Goal: Information Seeking & Learning: Learn about a topic

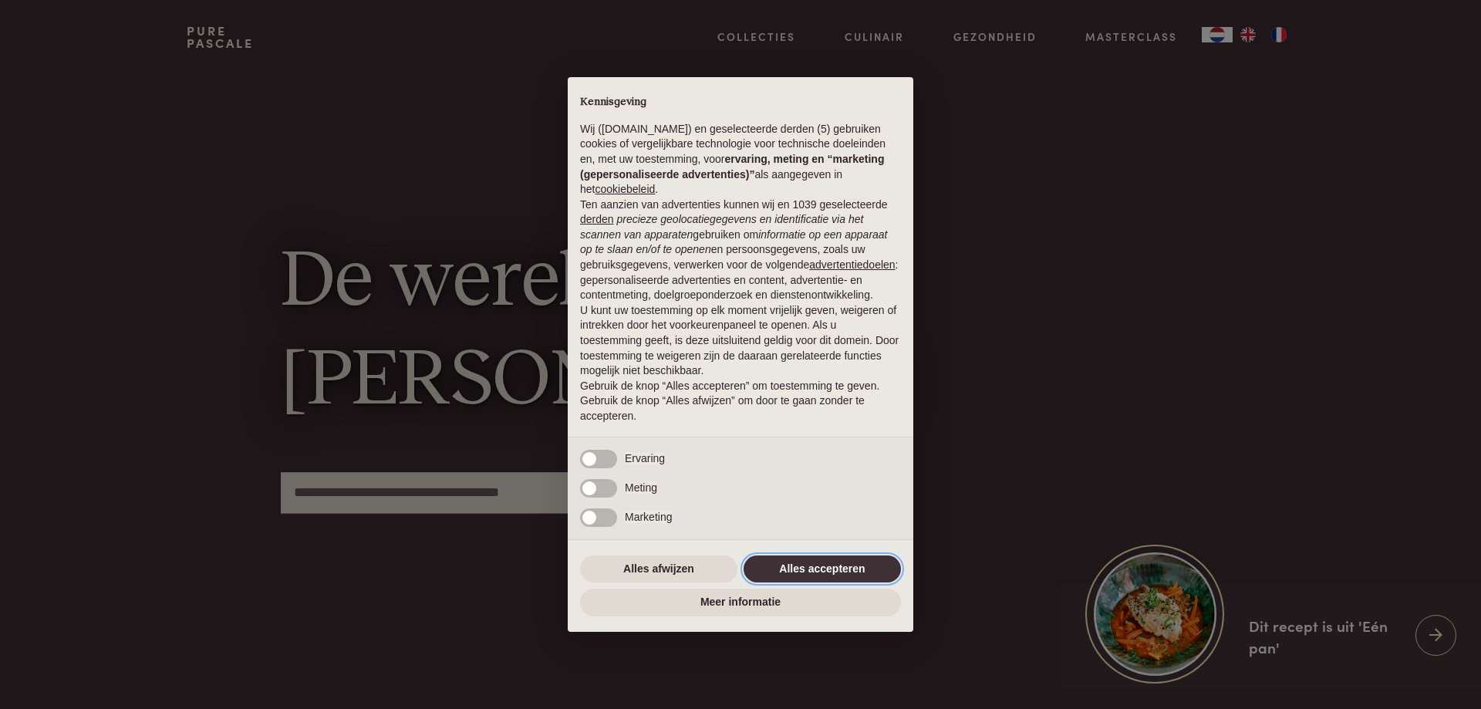
click at [840, 567] on button "Alles accepteren" at bounding box center [822, 569] width 157 height 28
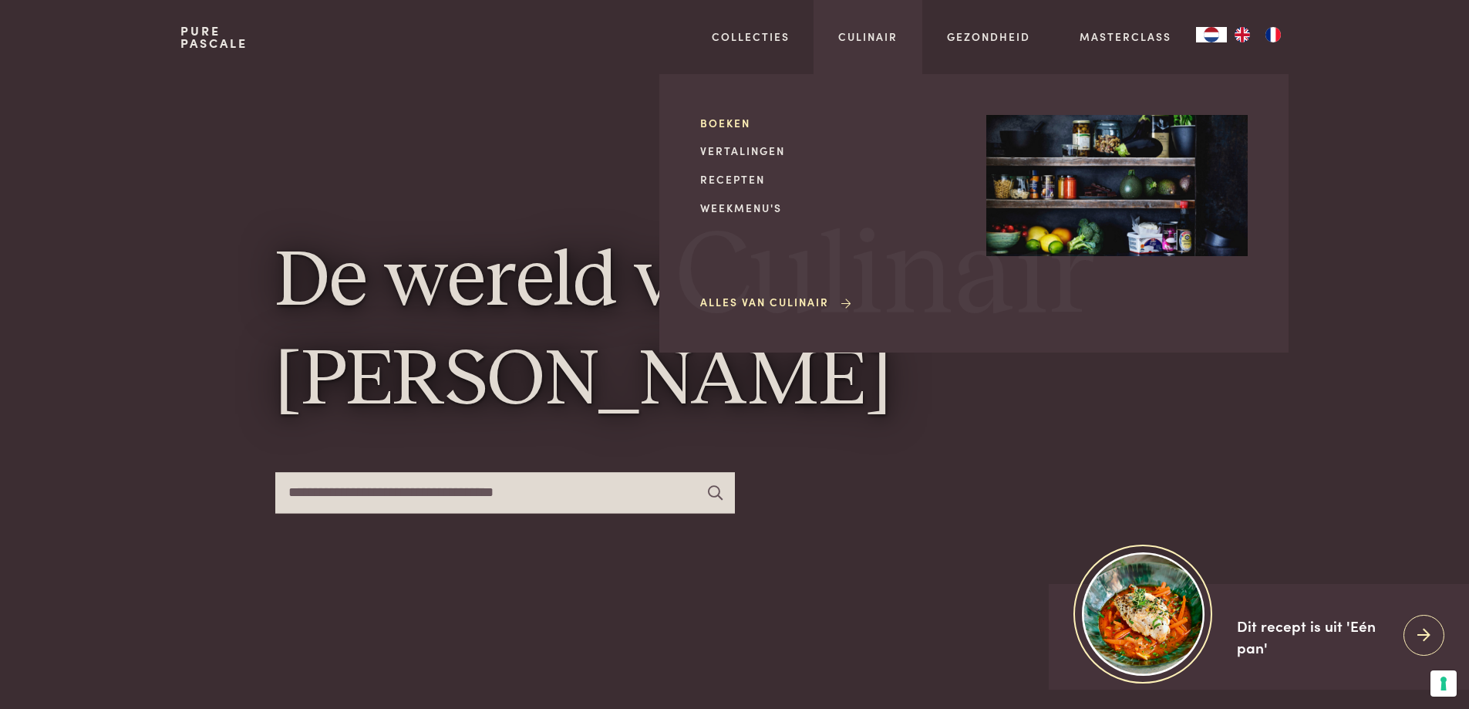
click at [720, 123] on link "Boeken" at bounding box center [830, 123] width 261 height 16
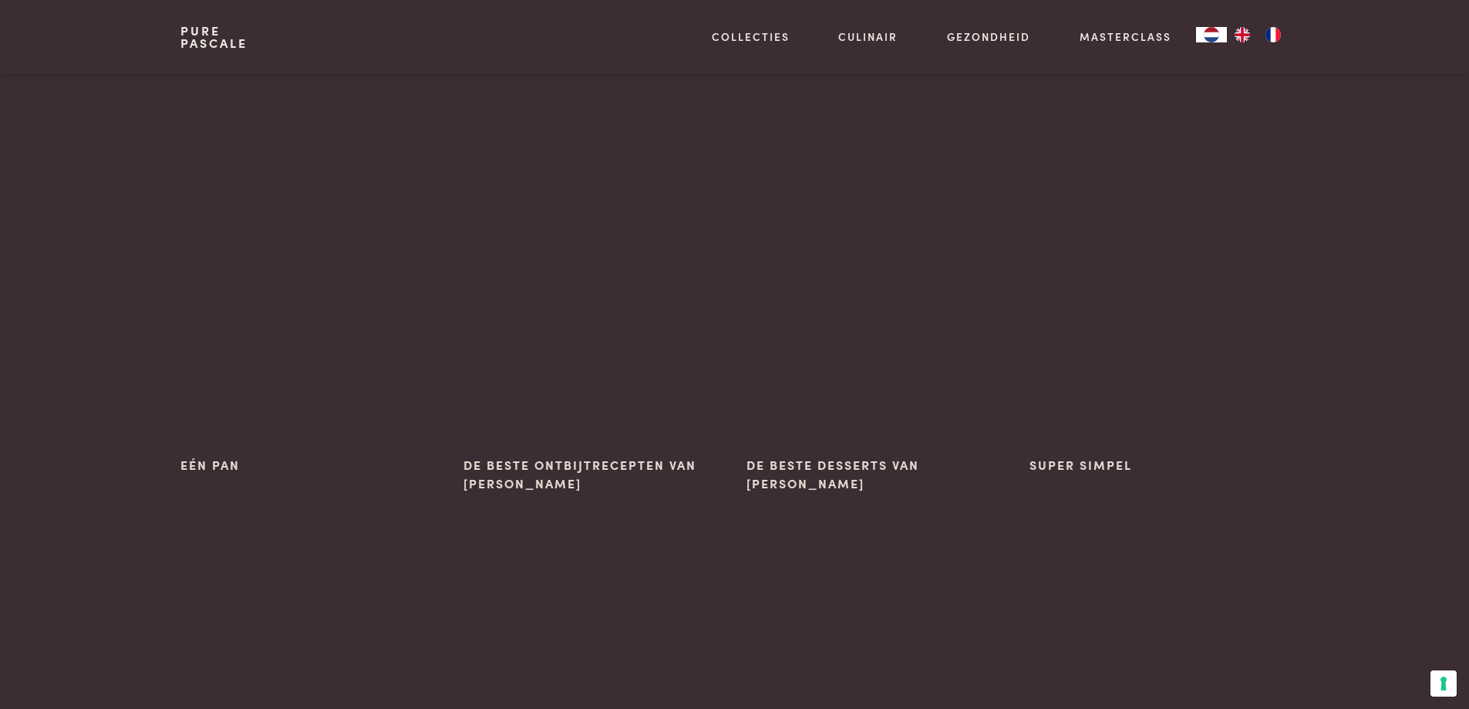
scroll to position [154, 0]
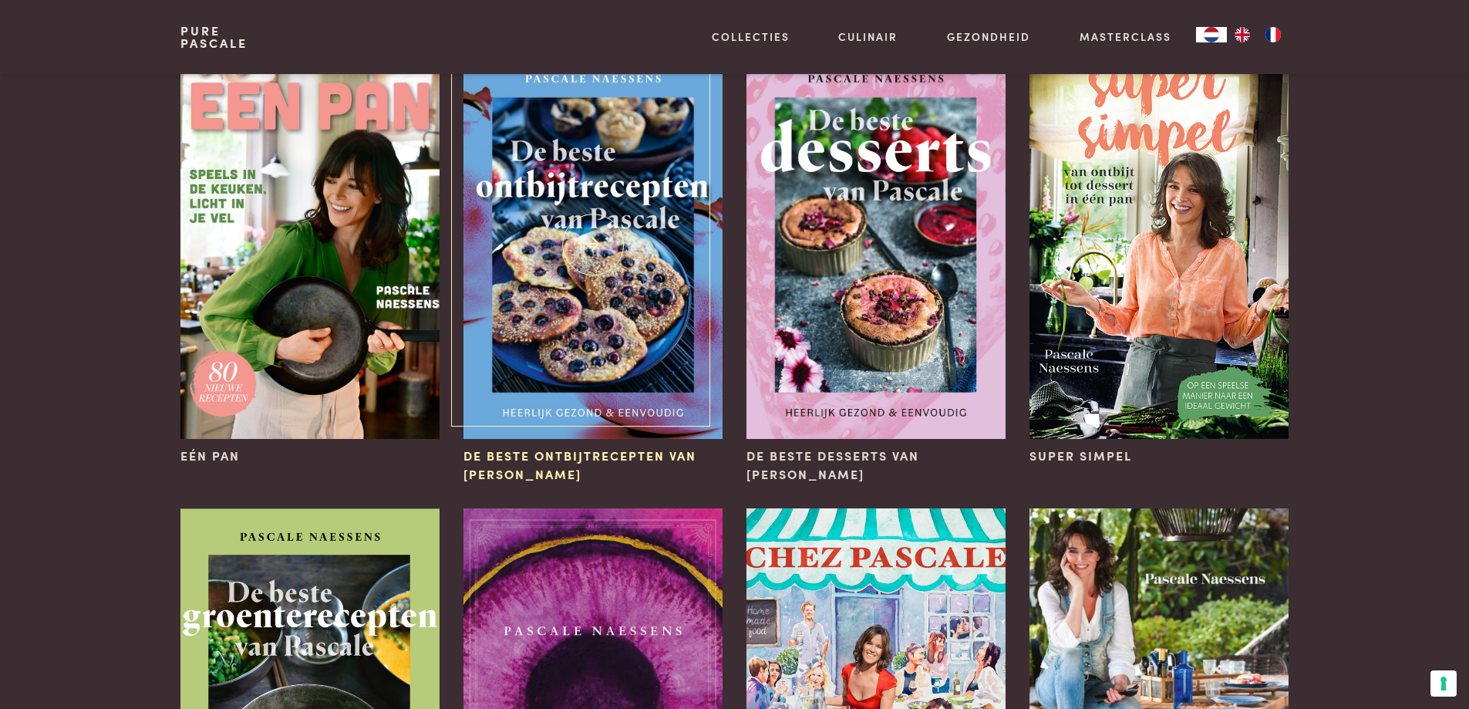
click at [578, 228] on img at bounding box center [593, 245] width 258 height 388
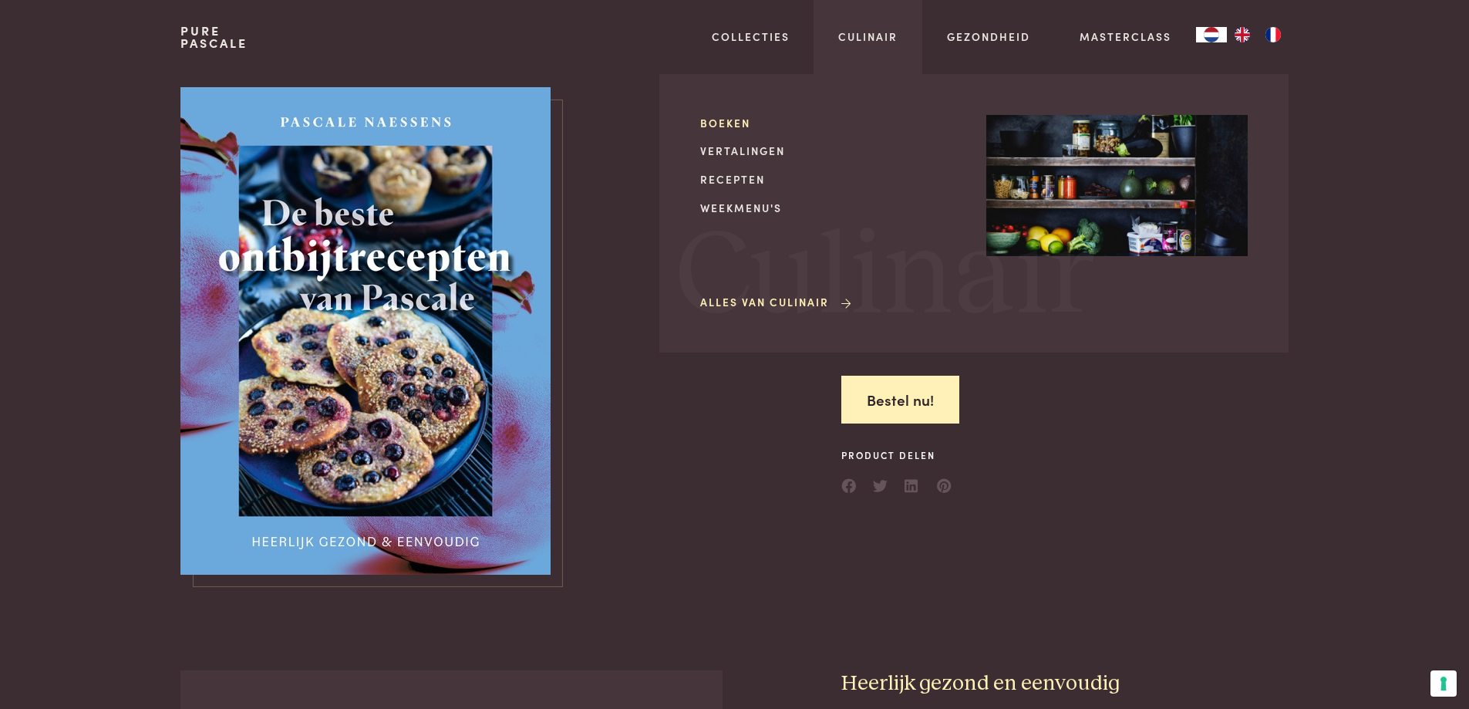
click at [716, 119] on link "Boeken" at bounding box center [830, 123] width 261 height 16
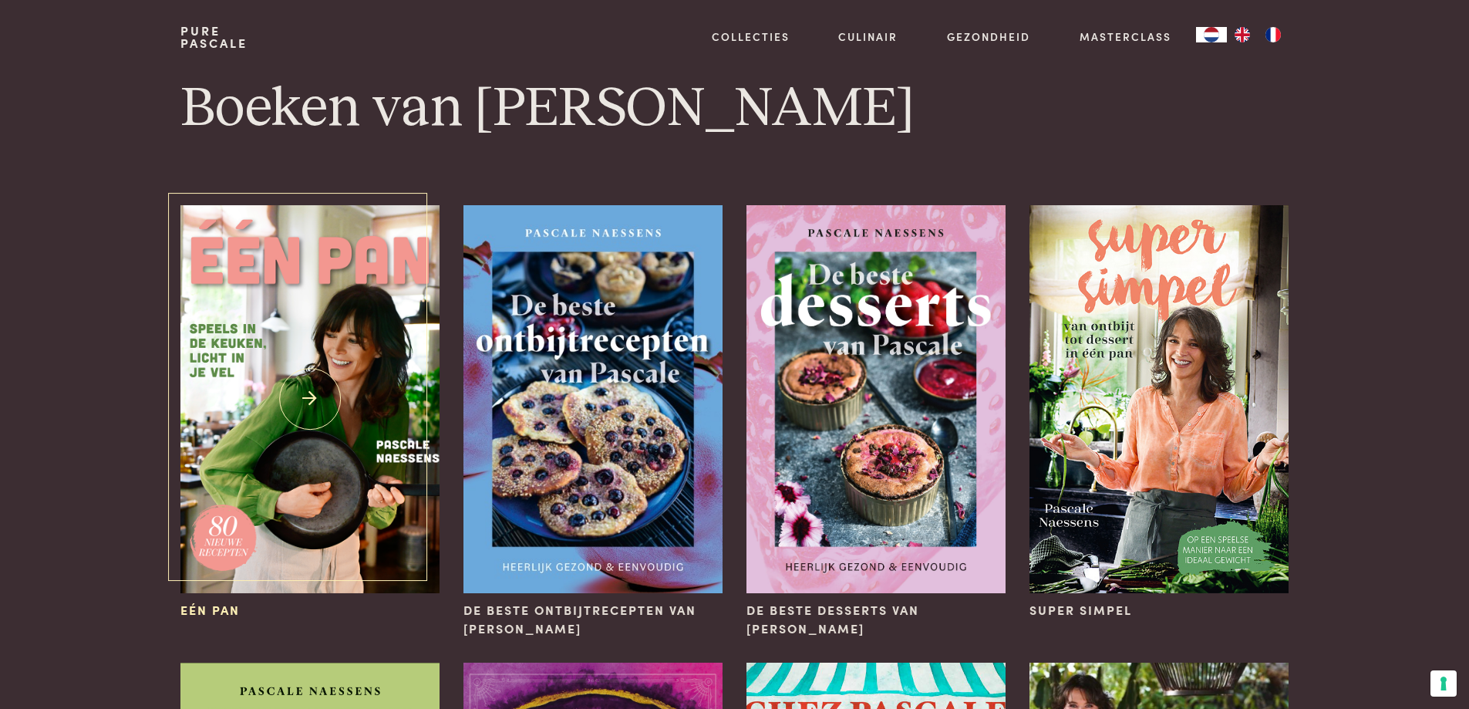
click at [298, 400] on img at bounding box center [309, 399] width 258 height 388
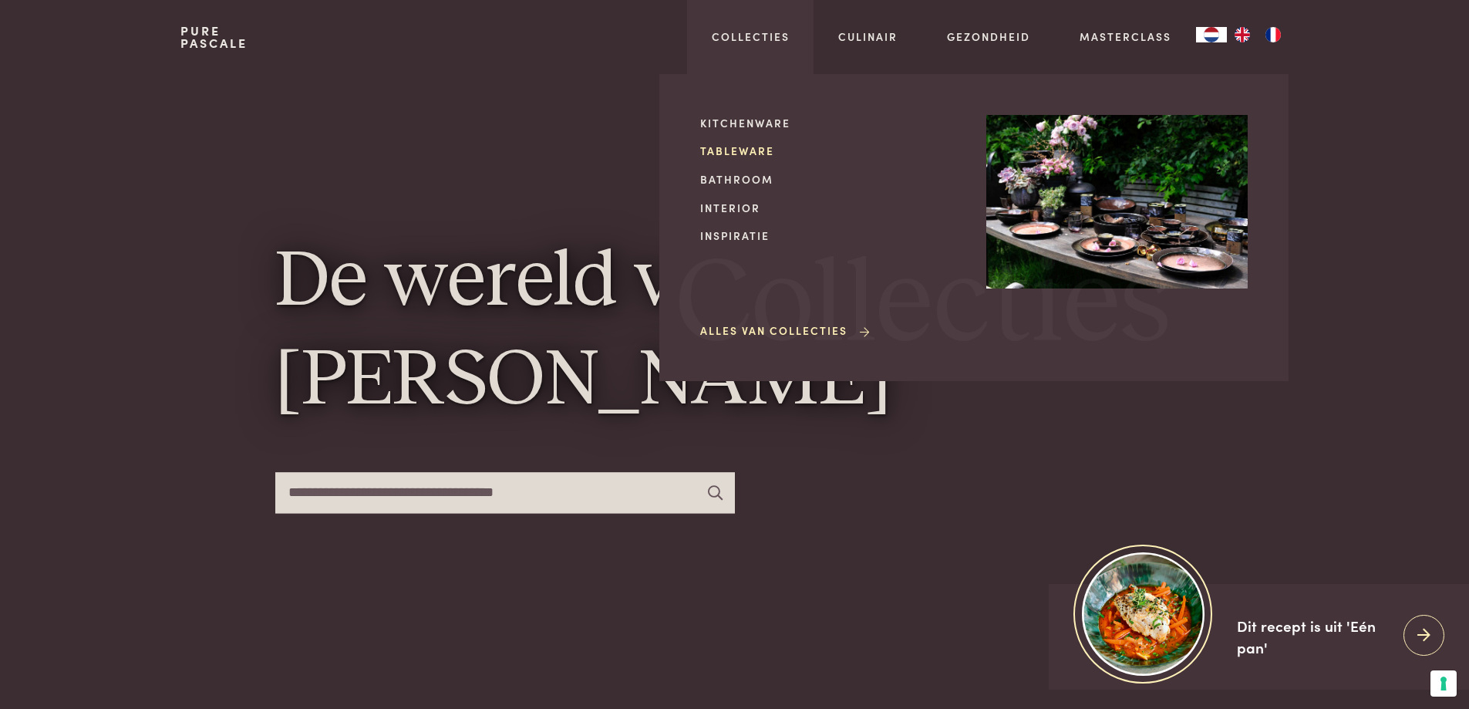
click at [730, 151] on link "Tableware" at bounding box center [830, 151] width 261 height 16
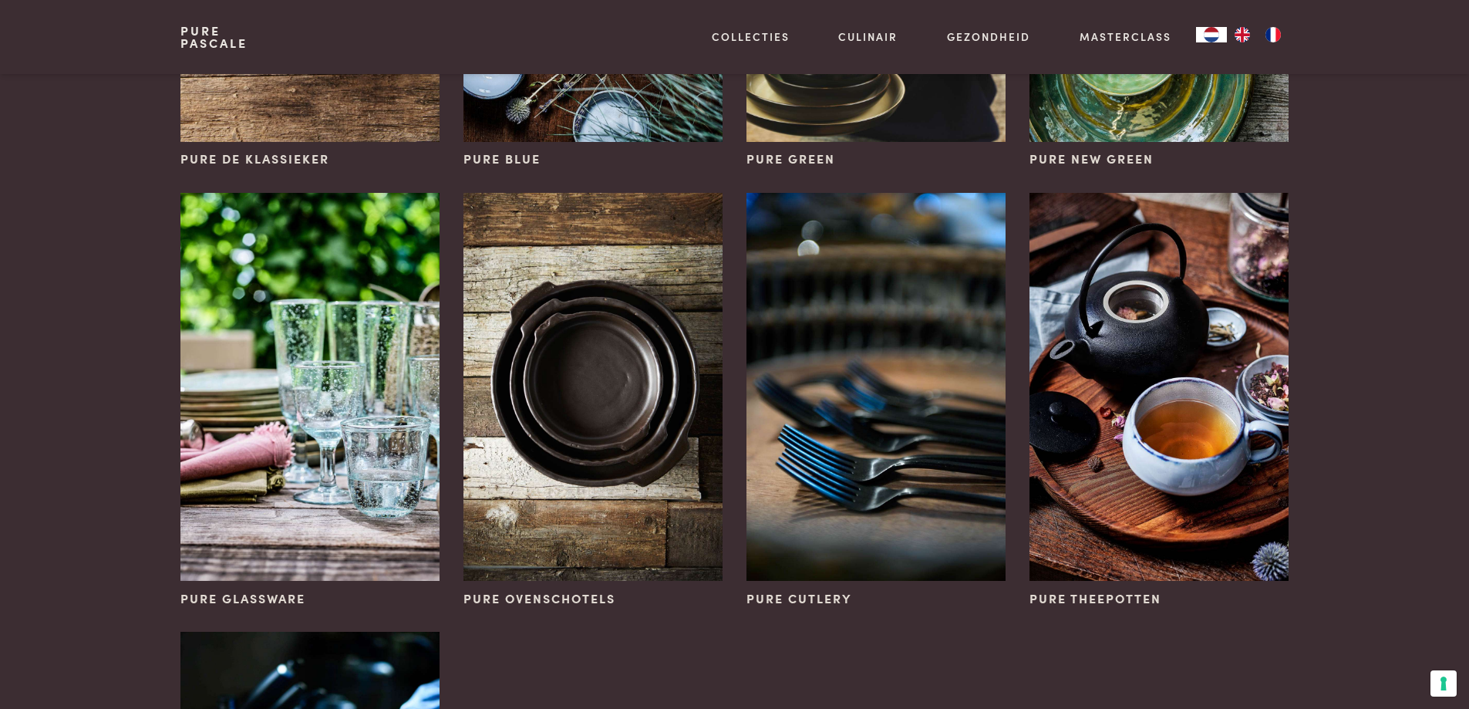
scroll to position [540, 0]
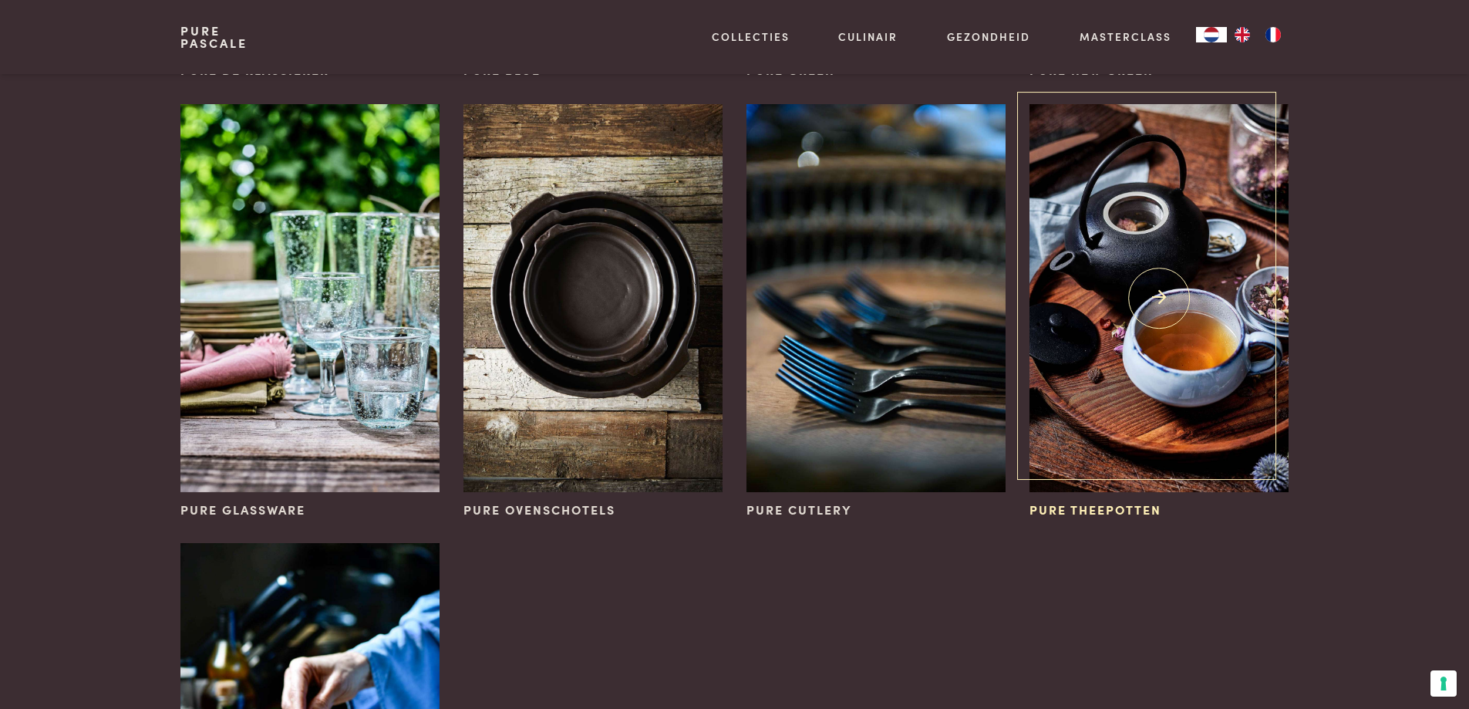
click at [1145, 267] on img at bounding box center [1159, 298] width 258 height 388
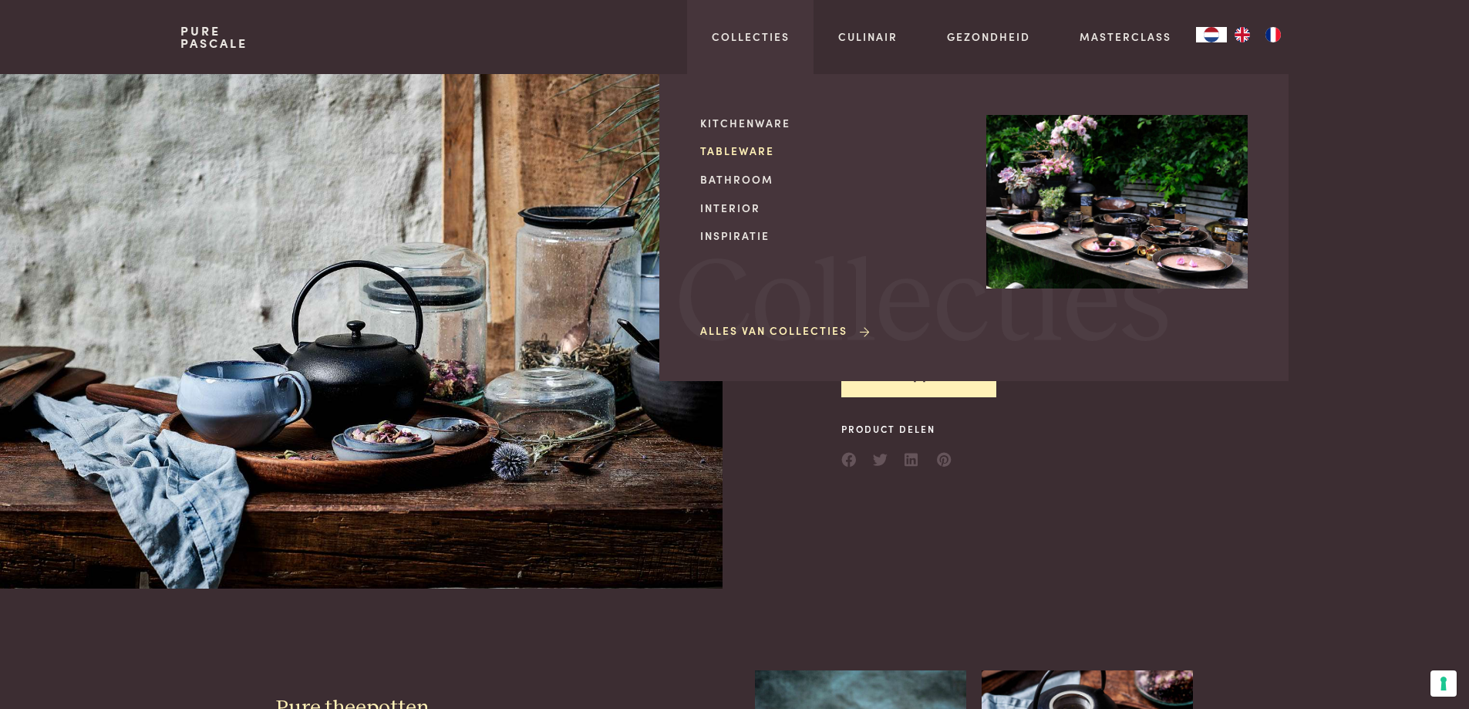
click at [718, 147] on link "Tableware" at bounding box center [830, 151] width 261 height 16
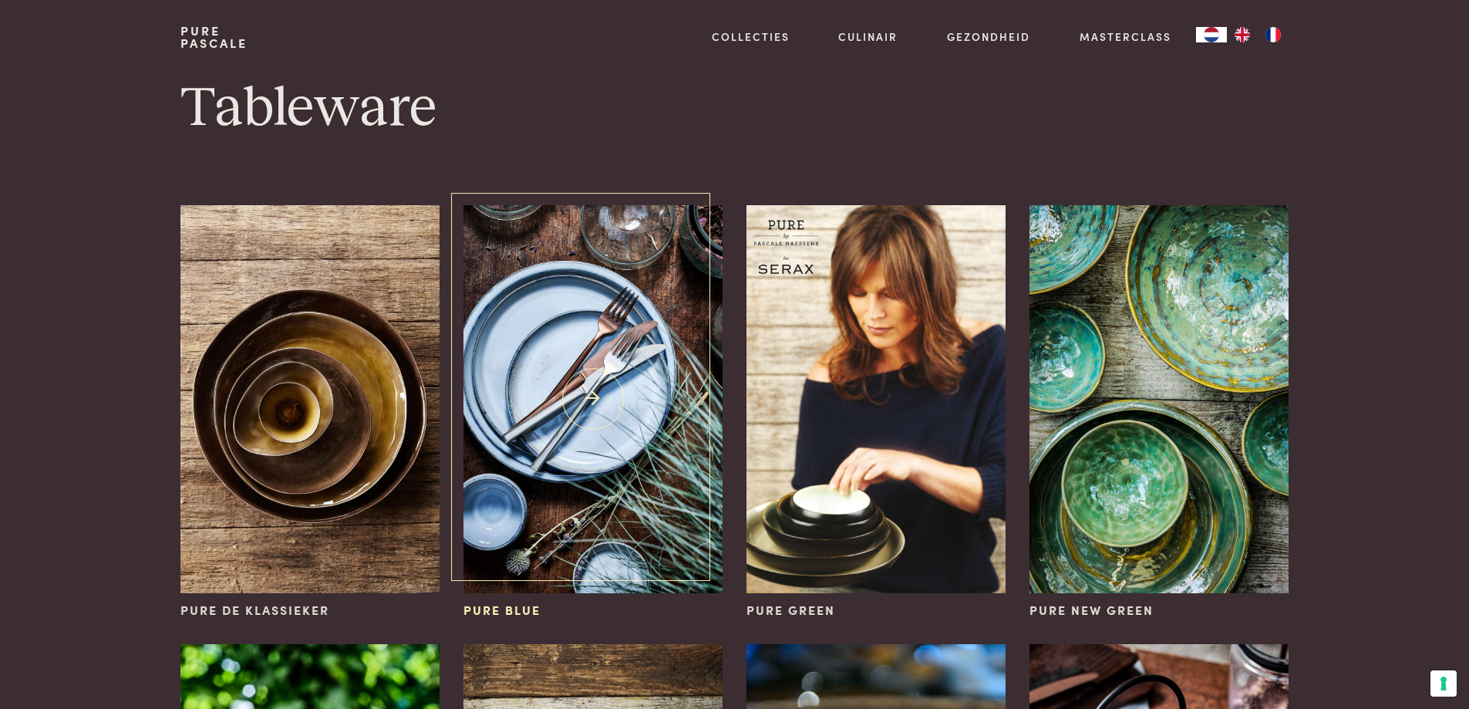
click at [573, 329] on img at bounding box center [593, 399] width 258 height 388
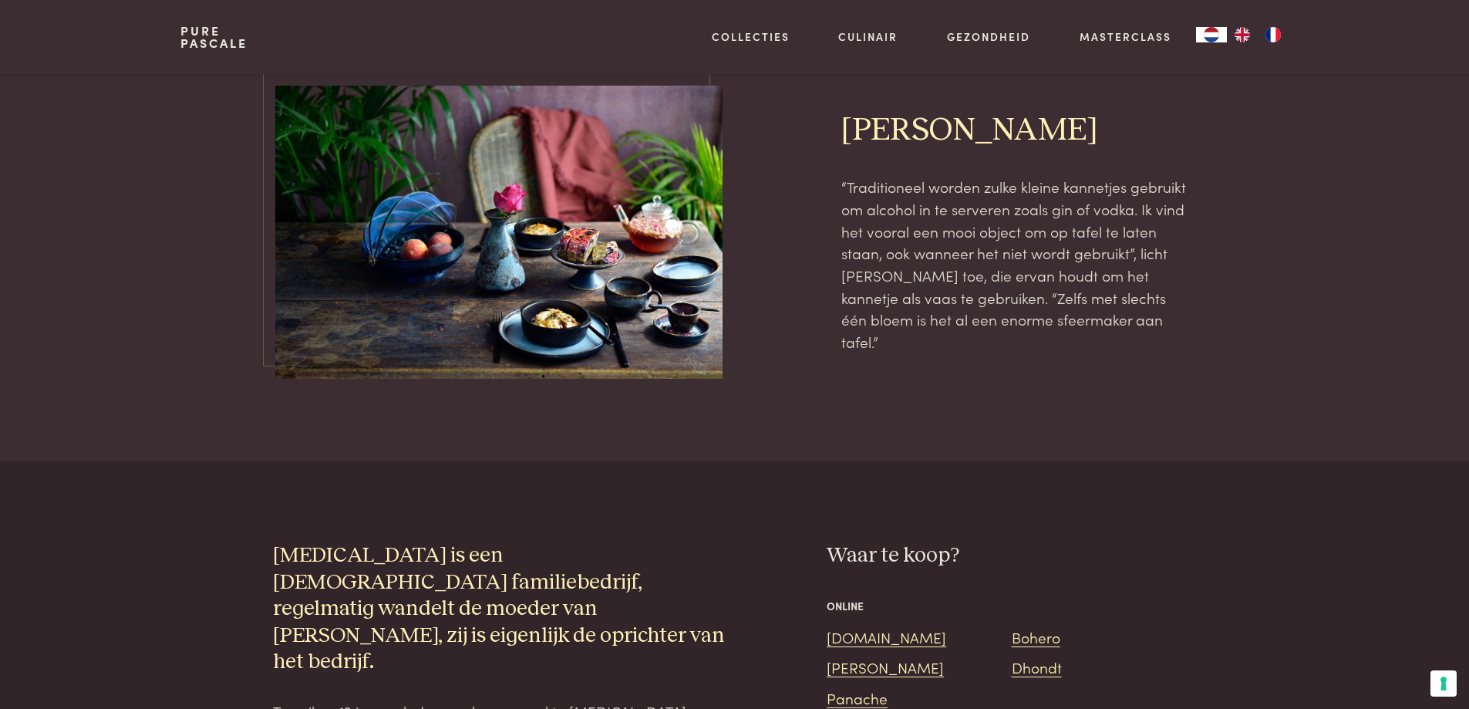
scroll to position [2777, 0]
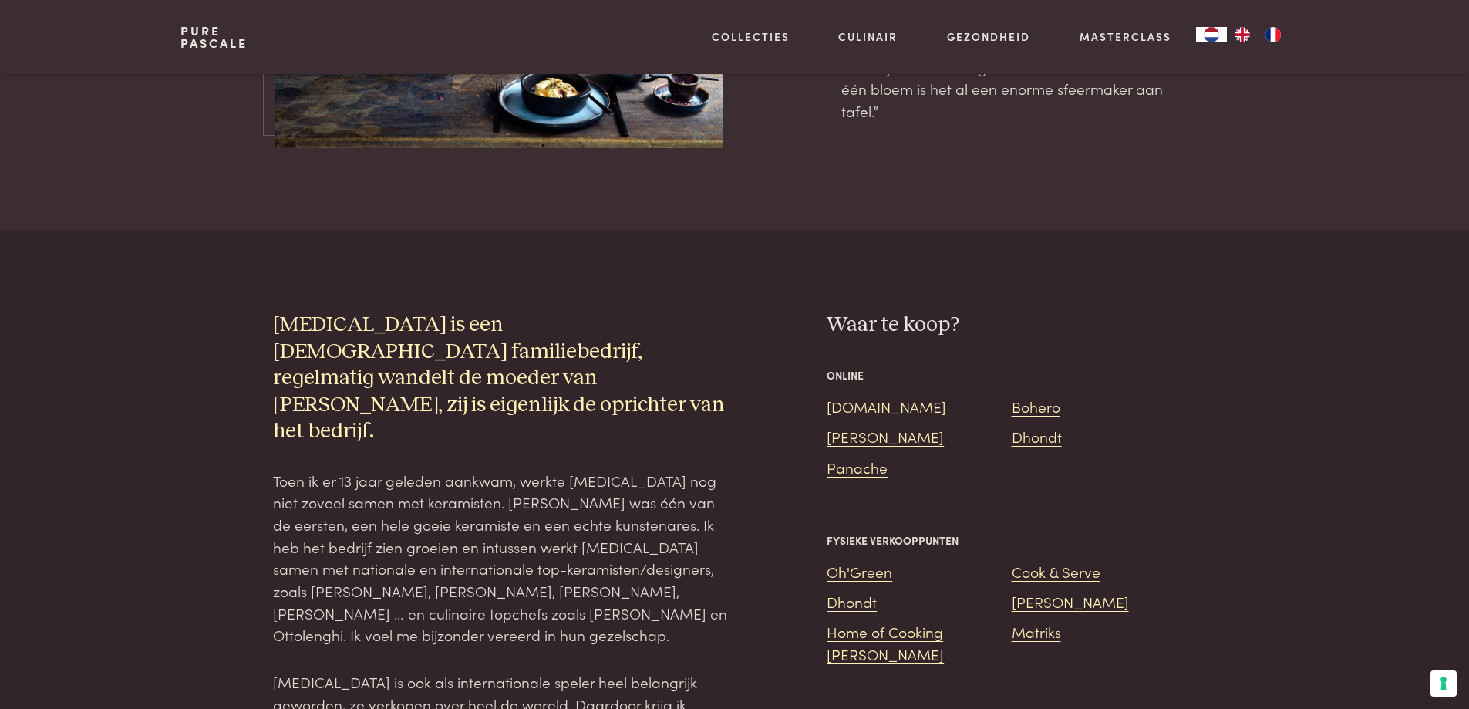
click at [854, 396] on link "Bol.com" at bounding box center [887, 406] width 120 height 21
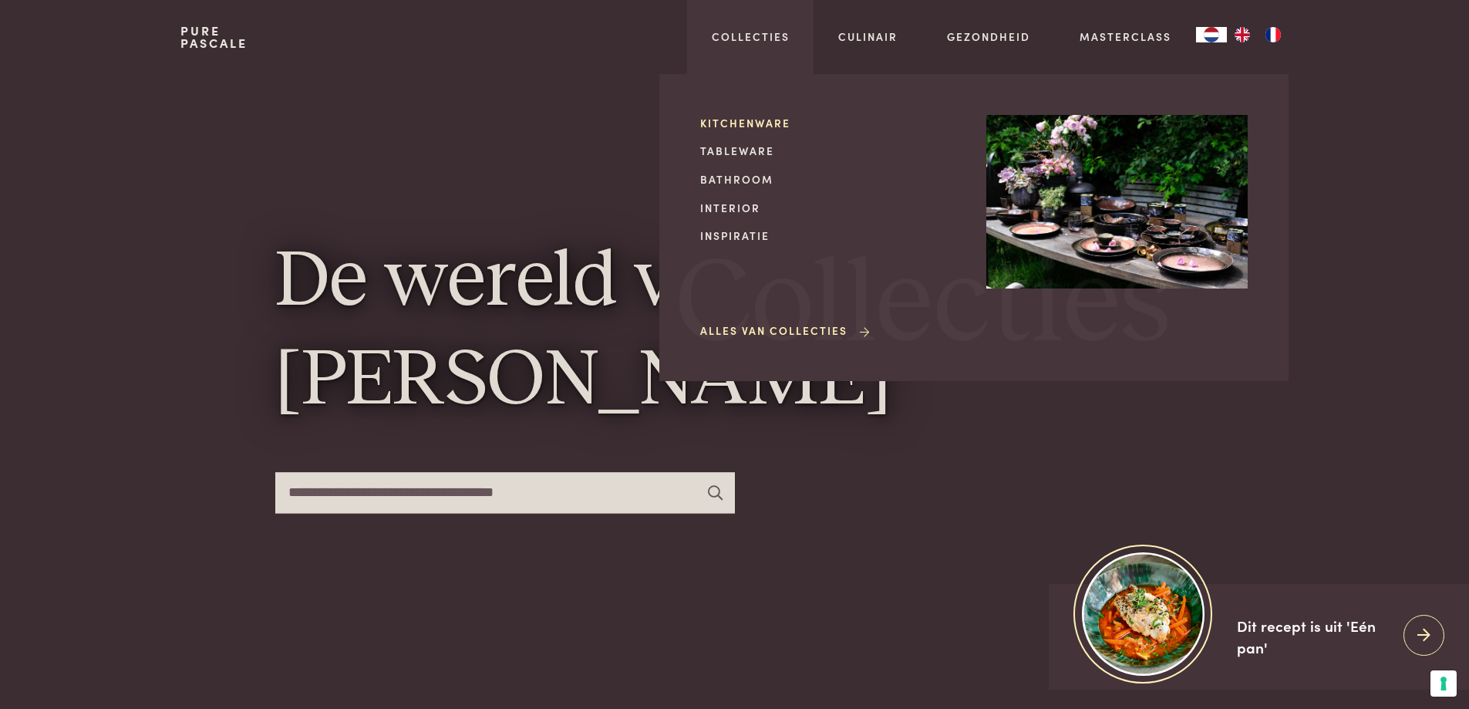
click at [742, 115] on link "Kitchenware" at bounding box center [830, 123] width 261 height 16
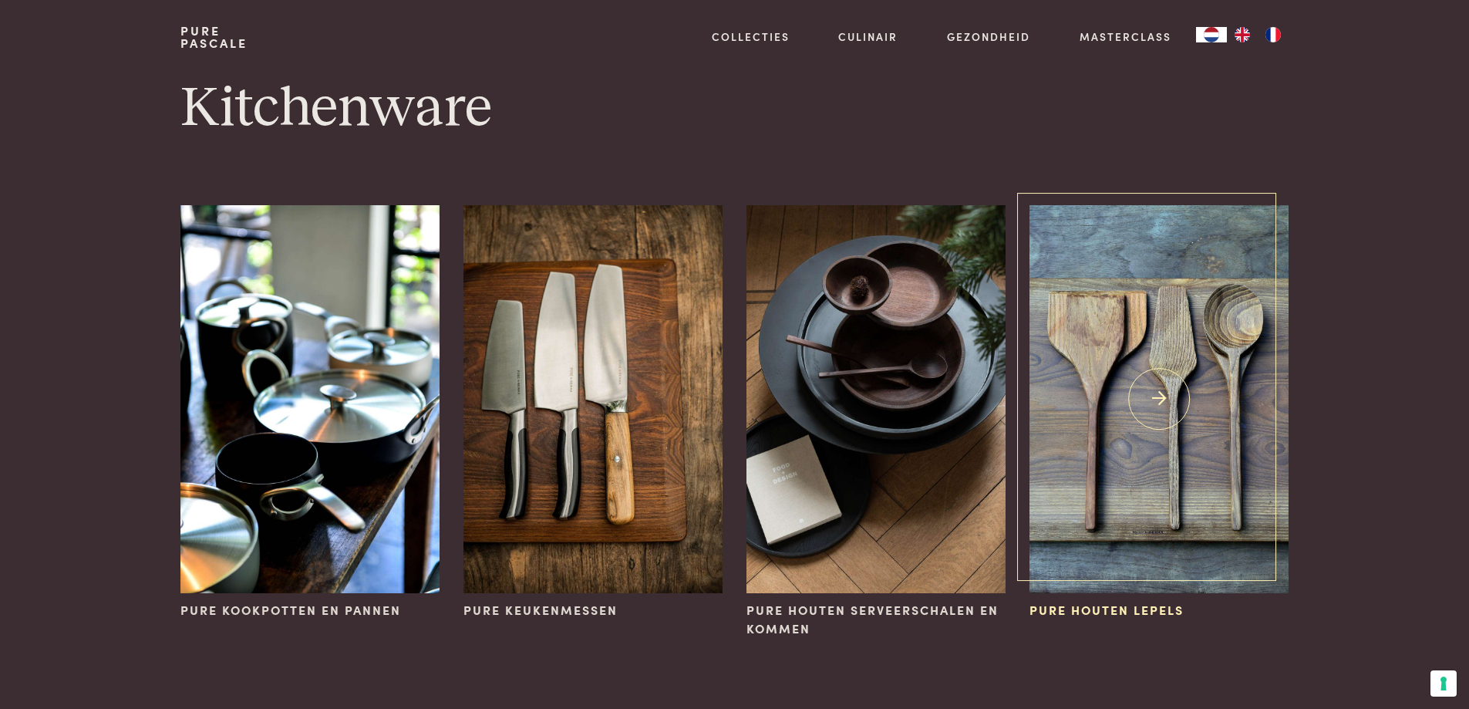
click at [1153, 442] on img at bounding box center [1159, 399] width 258 height 388
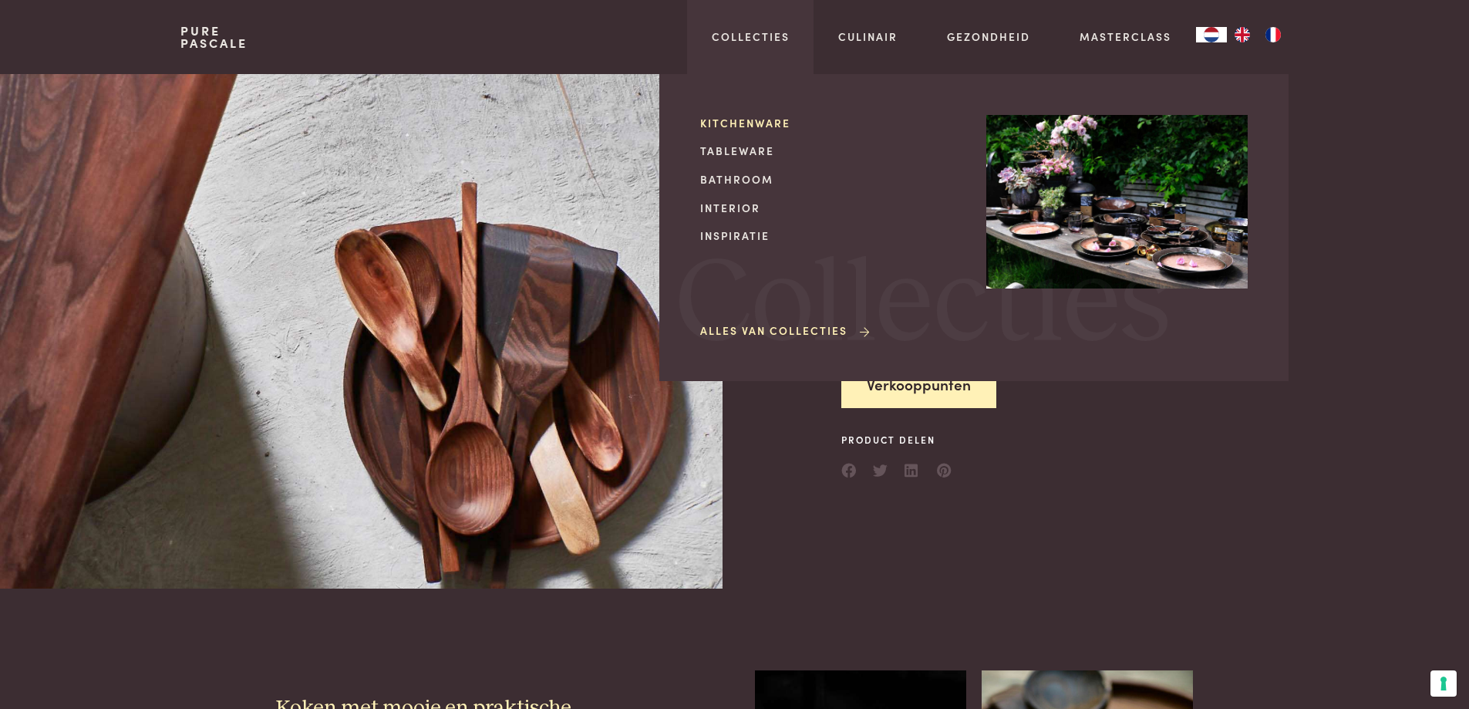
click at [743, 124] on link "Kitchenware" at bounding box center [830, 123] width 261 height 16
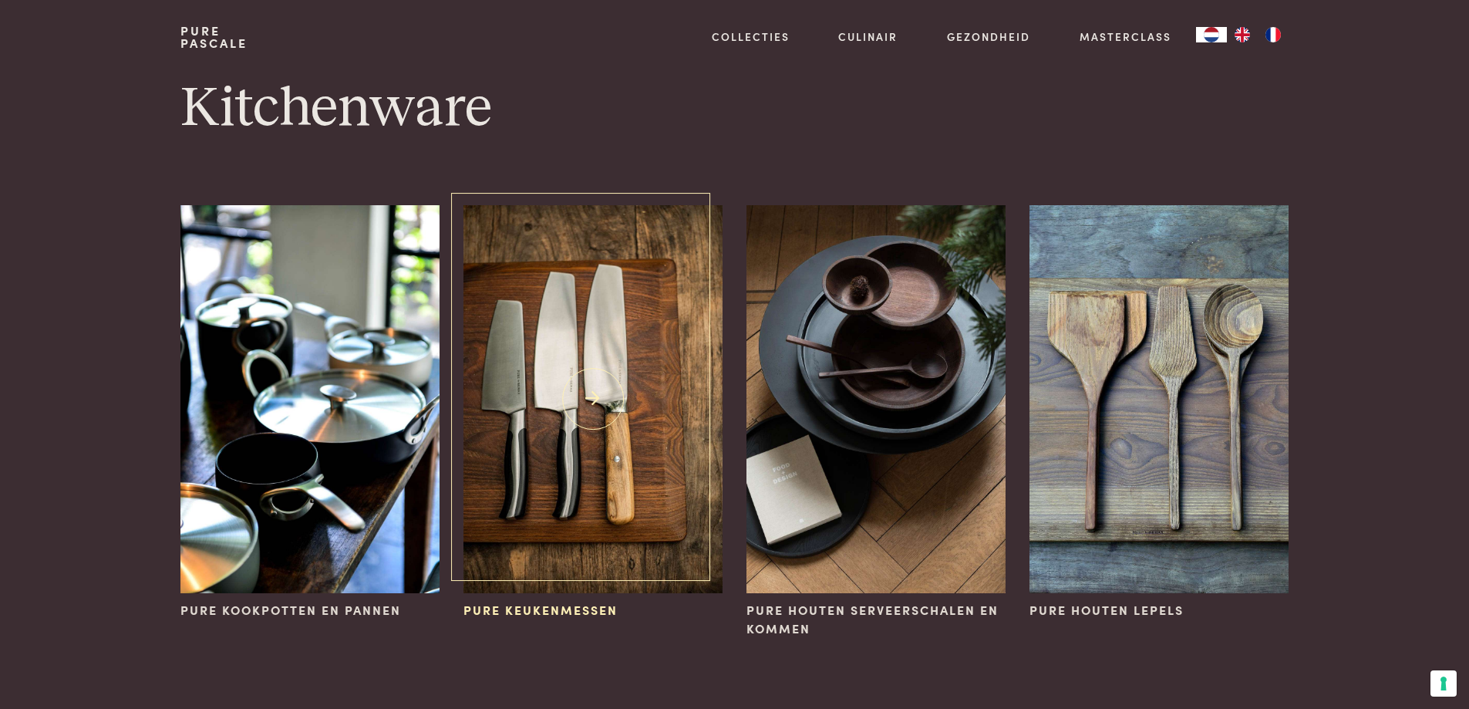
click at [578, 357] on img at bounding box center [593, 399] width 258 height 388
click at [906, 353] on img at bounding box center [876, 399] width 258 height 388
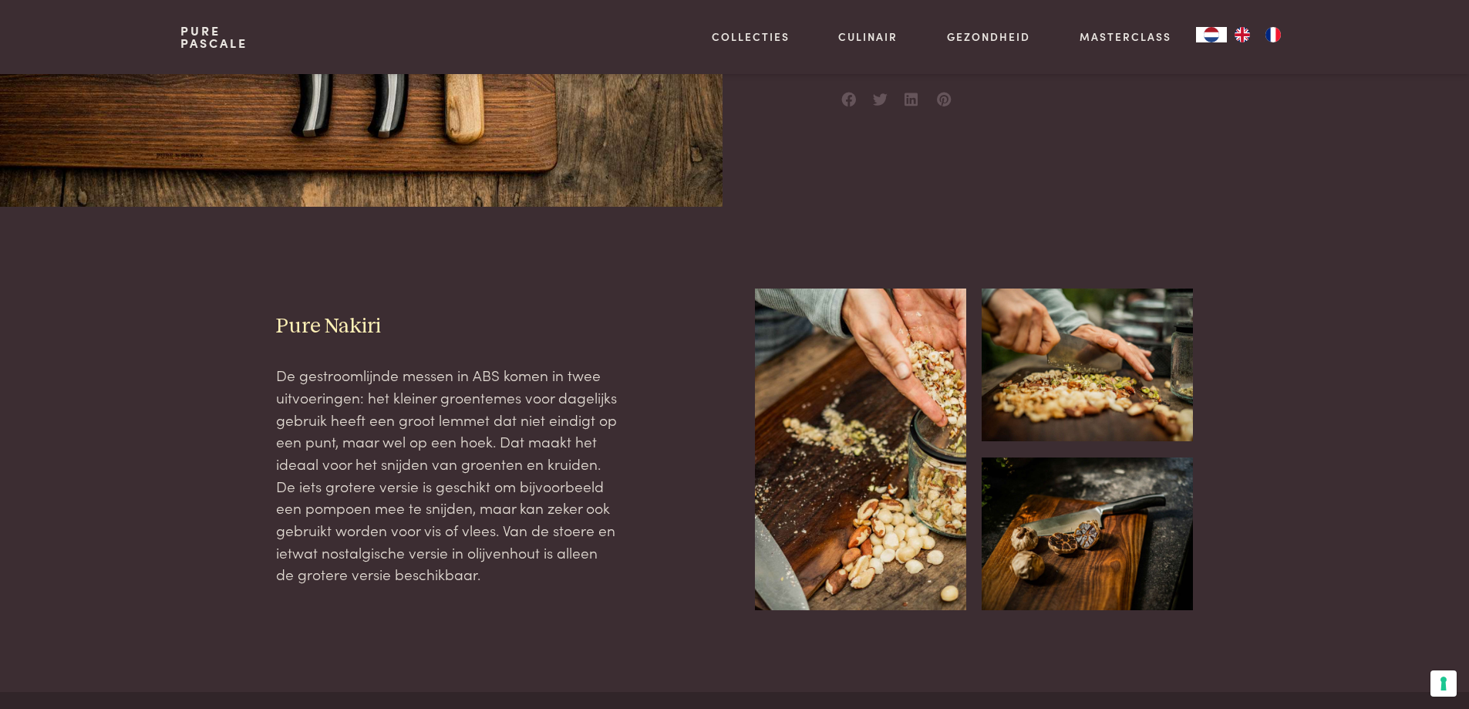
scroll to position [154, 0]
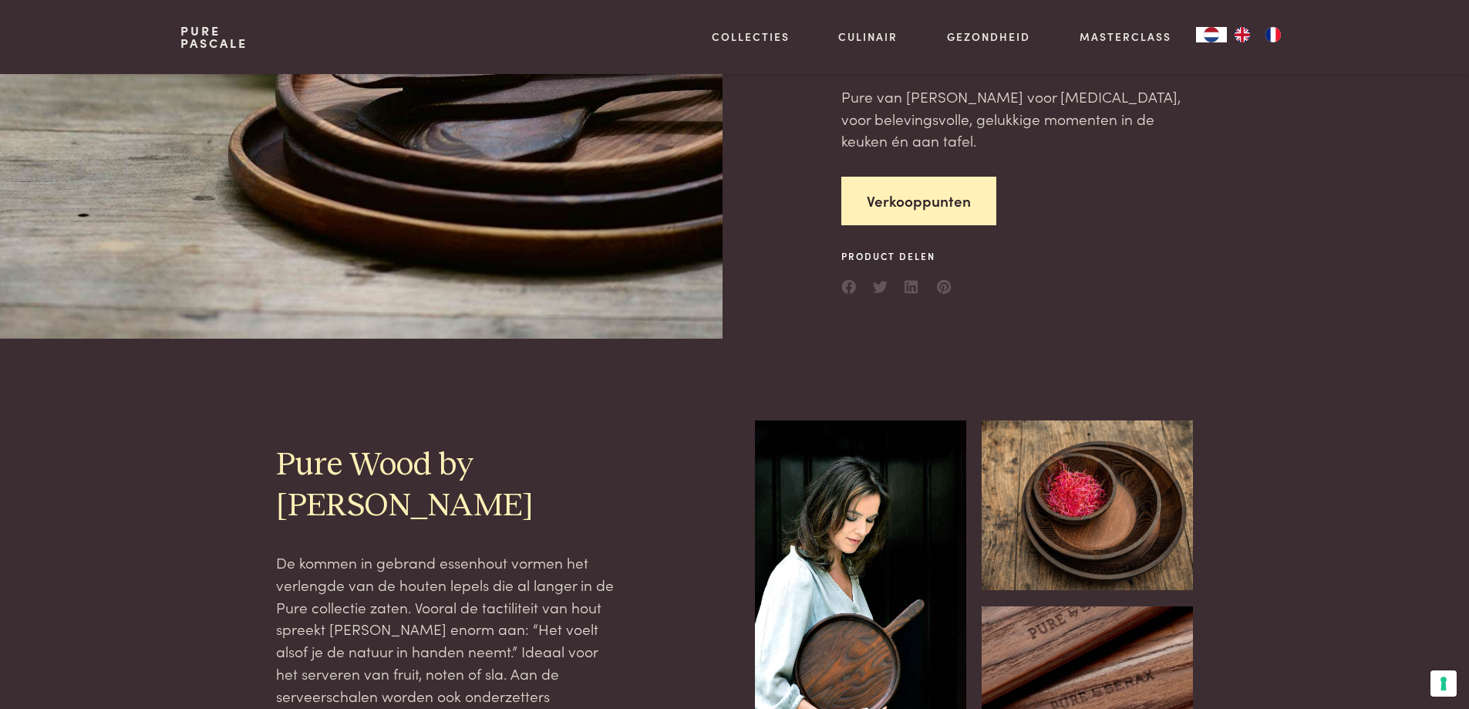
scroll to position [617, 0]
